Goal: Information Seeking & Learning: Check status

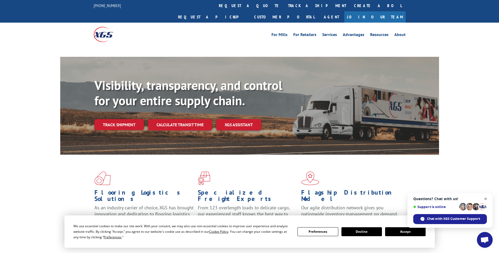
click at [485, 198] on span "Close chat" at bounding box center [486, 199] width 7 height 7
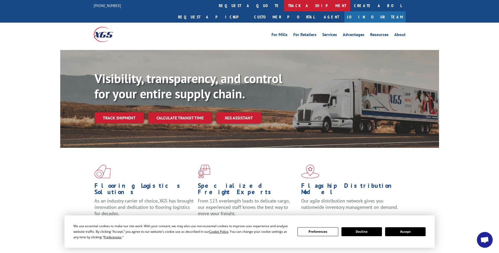
click at [284, 7] on link "track a shipment" at bounding box center [317, 5] width 66 height 11
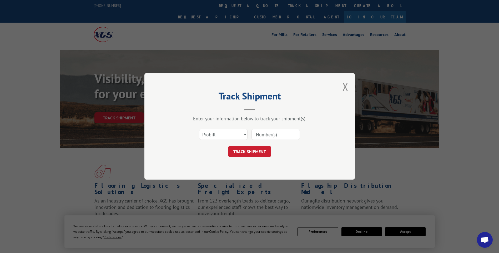
click at [274, 133] on input at bounding box center [276, 134] width 48 height 11
type input "0"
type input "17402165"
click at [245, 133] on select "Select category... Probill BOL PO" at bounding box center [223, 134] width 48 height 11
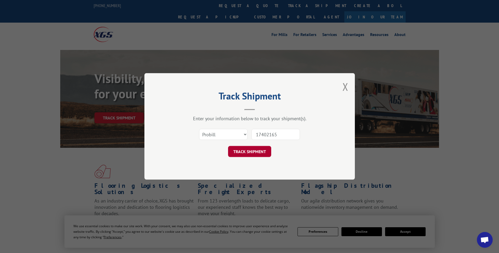
click at [264, 155] on button "TRACK SHIPMENT" at bounding box center [249, 151] width 43 height 11
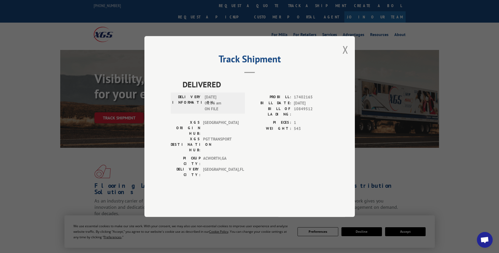
drag, startPoint x: 228, startPoint y: 108, endPoint x: 203, endPoint y: 108, distance: 25.0
click at [203, 108] on div "DELIVERY INFORMATION: 09/05/2025 01:36 am ON FILE" at bounding box center [207, 103] width 71 height 18
drag, startPoint x: 203, startPoint y: 108, endPoint x: 251, endPoint y: 123, distance: 49.5
click at [244, 114] on div "DELIVERY INFORMATION: 09/05/2025 01:36 am ON FILE" at bounding box center [208, 103] width 74 height 21
click at [346, 57] on button "Close modal" at bounding box center [346, 50] width 6 height 14
